Goal: Information Seeking & Learning: Learn about a topic

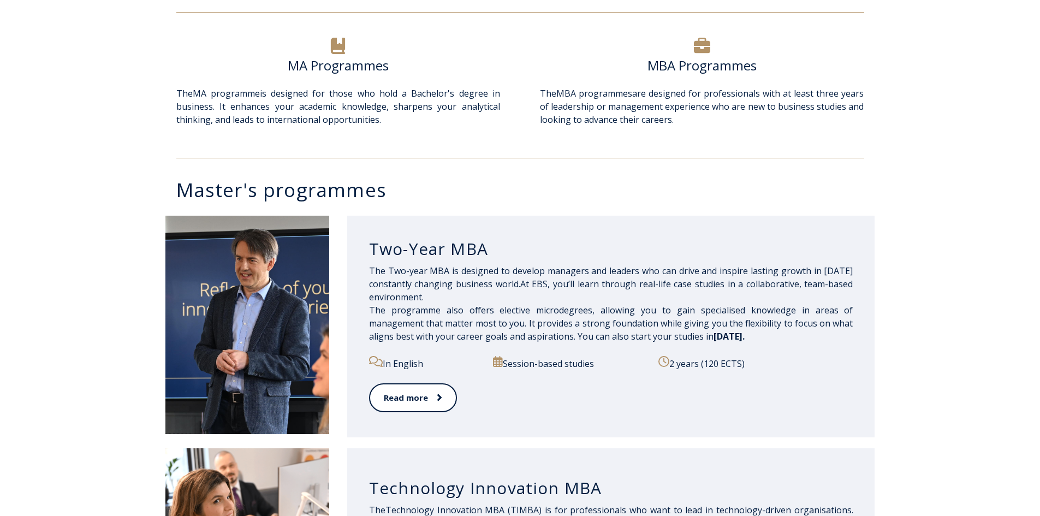
scroll to position [382, 0]
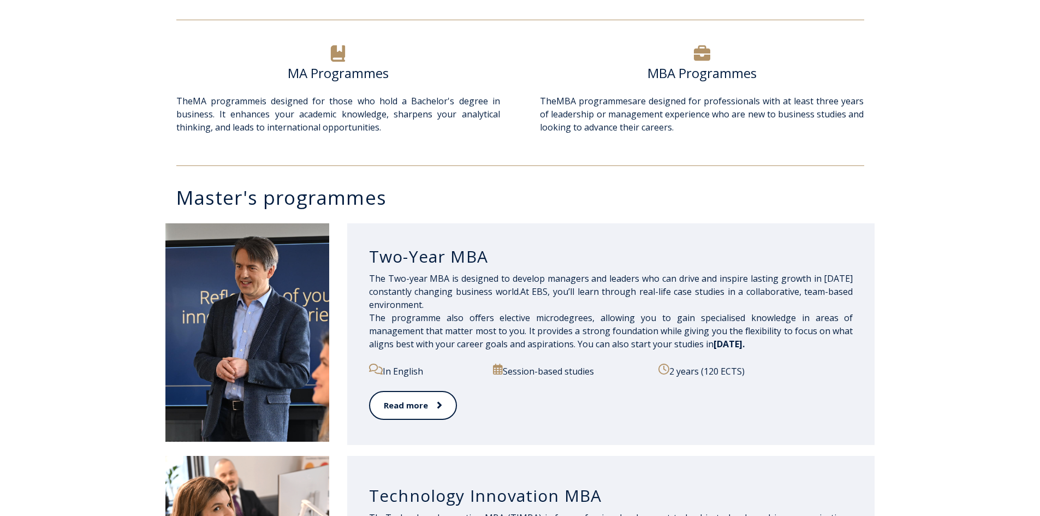
click at [695, 371] on p "2 years (120 ECTS)" at bounding box center [755, 371] width 194 height 14
click at [590, 370] on p "Session-based studies" at bounding box center [569, 371] width 153 height 14
click at [437, 414] on link "Read more" at bounding box center [412, 405] width 87 height 30
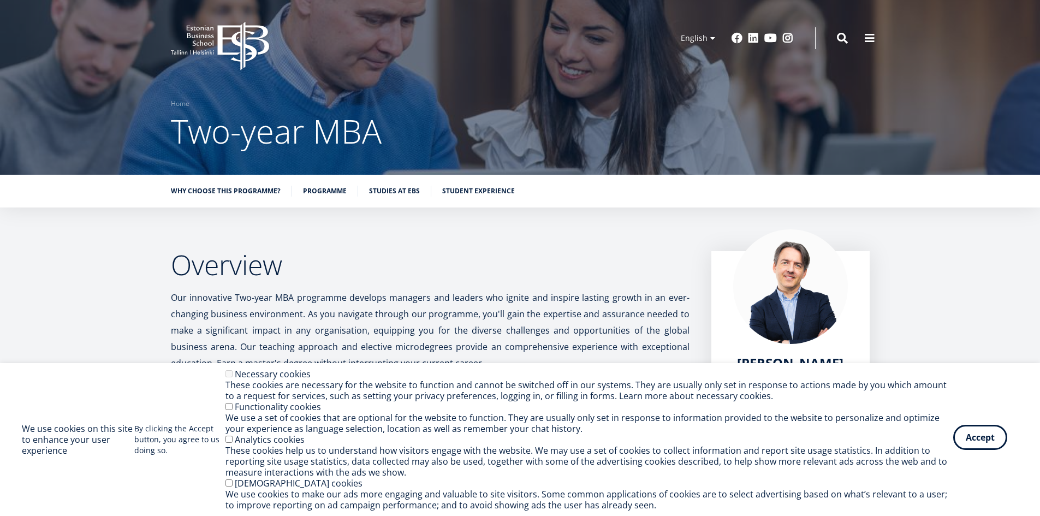
click at [969, 437] on button "Accept" at bounding box center [980, 437] width 54 height 25
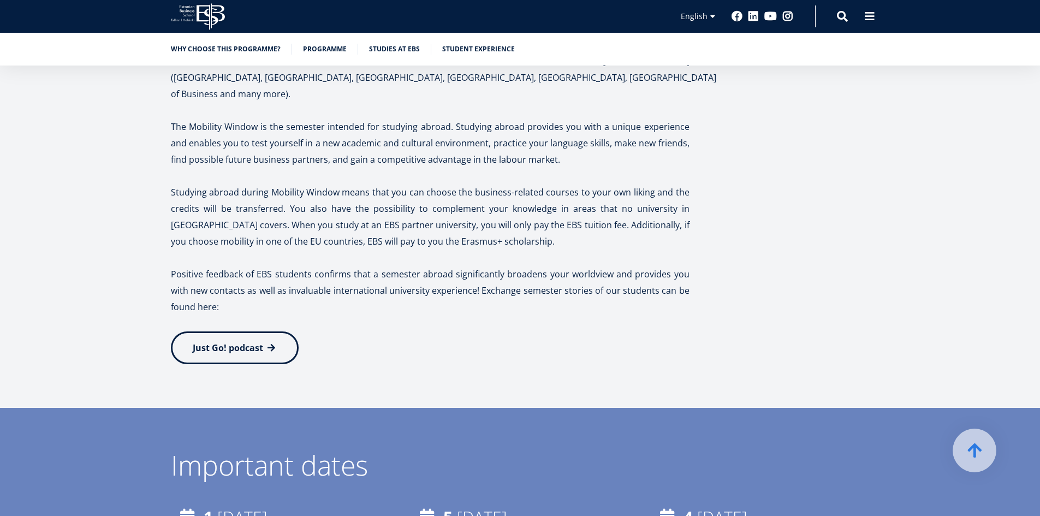
scroll to position [2074, 0]
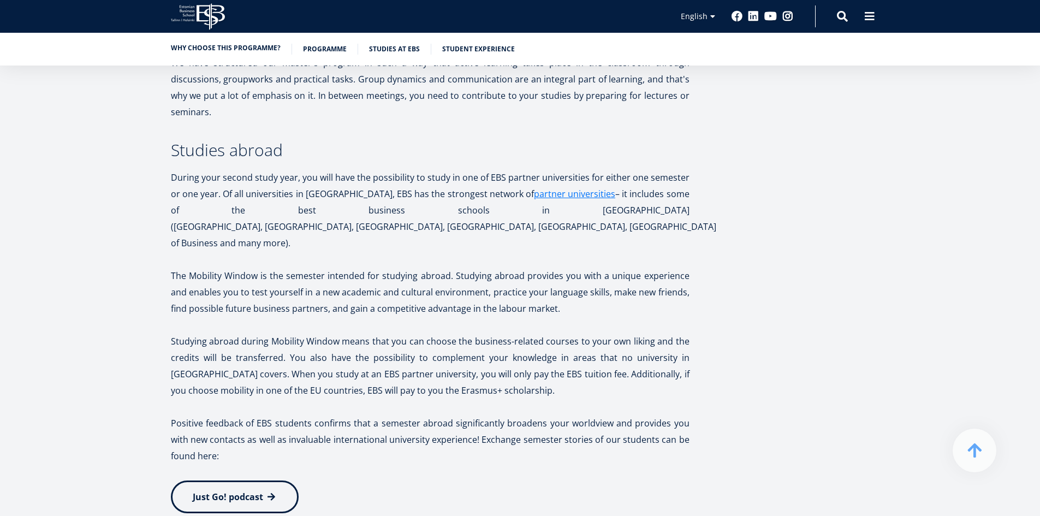
click at [260, 51] on link "Why choose this programme?" at bounding box center [226, 48] width 110 height 11
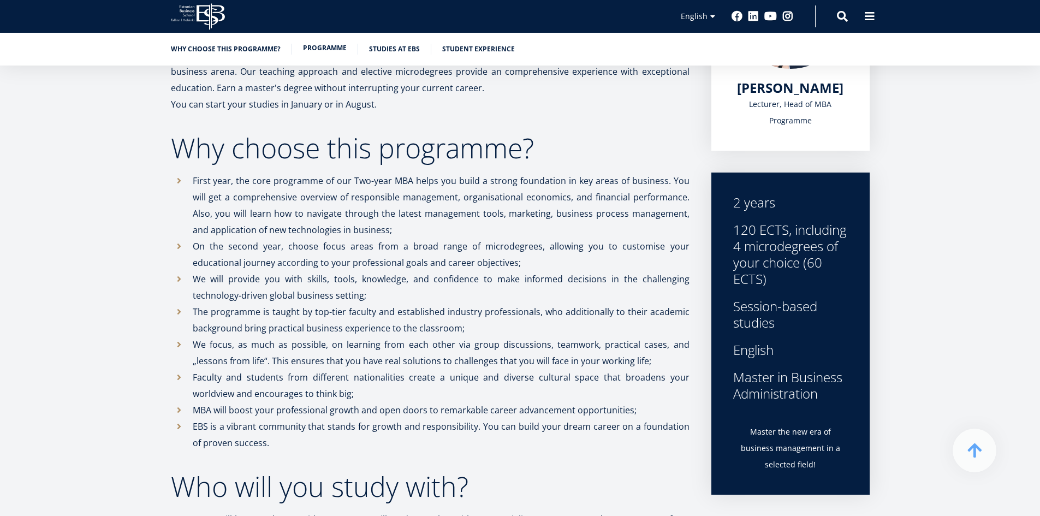
click at [319, 51] on link "Programme" at bounding box center [325, 48] width 44 height 11
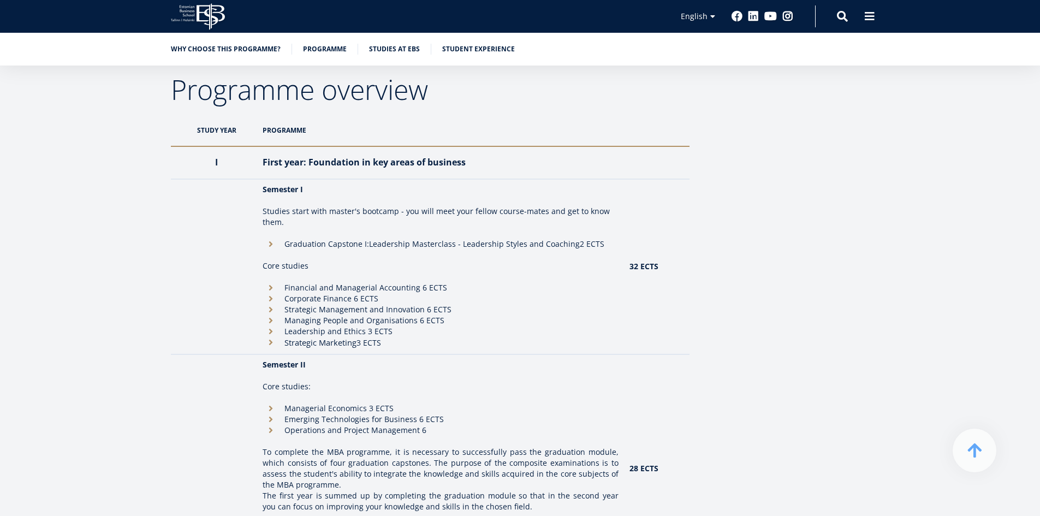
click at [357, 39] on div "Why choose this programme? Programme Studies at EBS Student experience" at bounding box center [520, 49] width 1040 height 33
click at [383, 50] on link "Studies at EBS" at bounding box center [394, 48] width 51 height 11
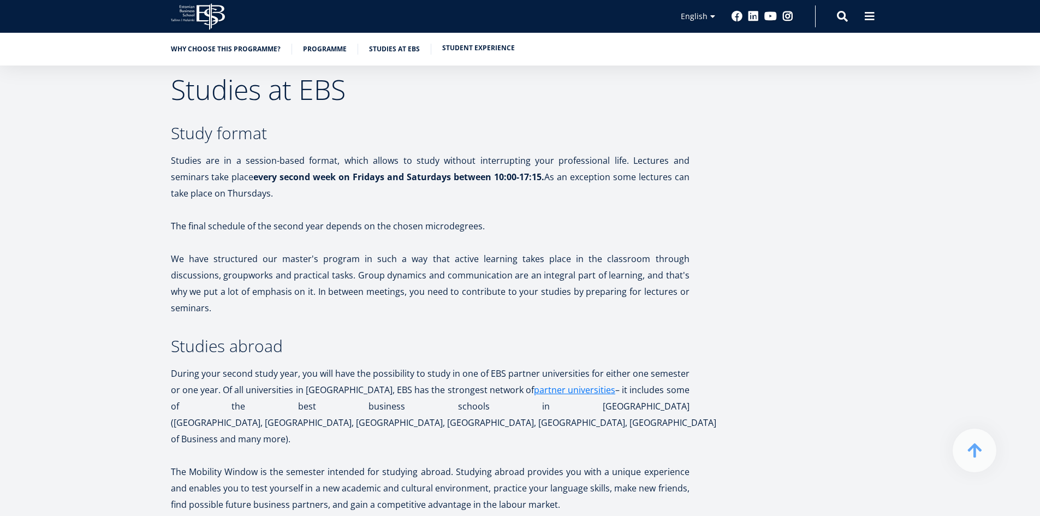
click at [458, 51] on link "Student experience" at bounding box center [478, 48] width 73 height 11
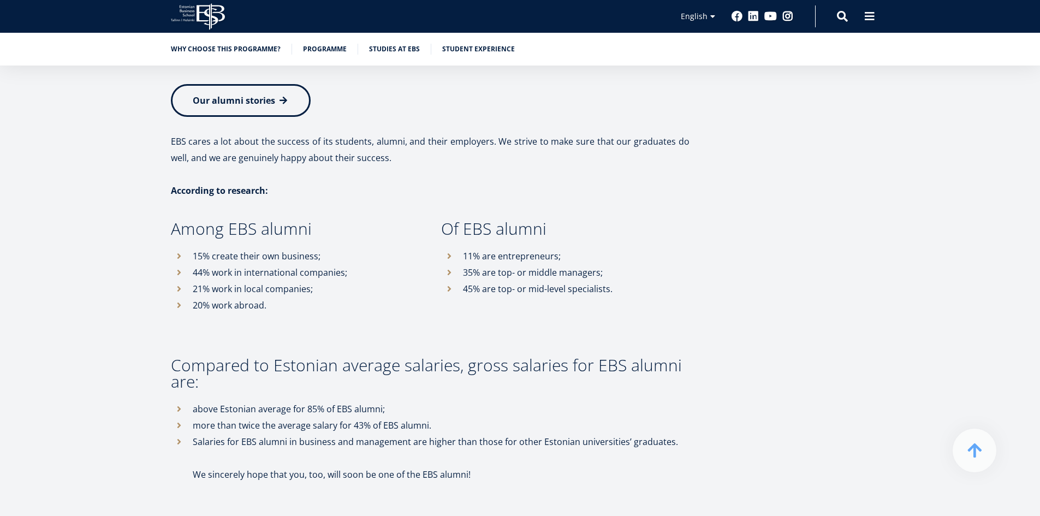
scroll to position [5657, 0]
